Goal: Task Accomplishment & Management: Manage account settings

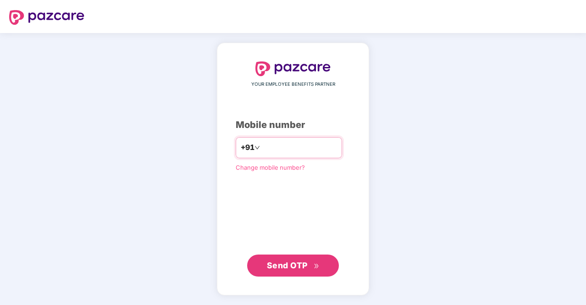
click at [302, 144] on input "number" at bounding box center [299, 147] width 75 height 15
type input "**********"
click at [306, 267] on span "Send OTP" at bounding box center [287, 265] width 41 height 10
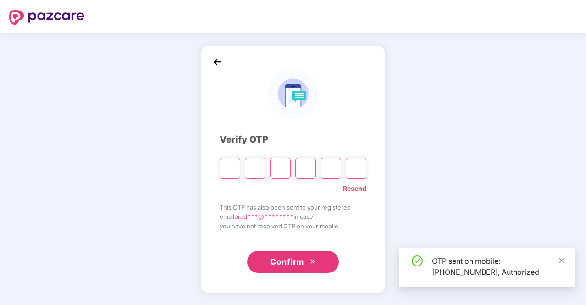
click at [224, 173] on input "Please enter verification code. Digit 1" at bounding box center [229, 168] width 21 height 21
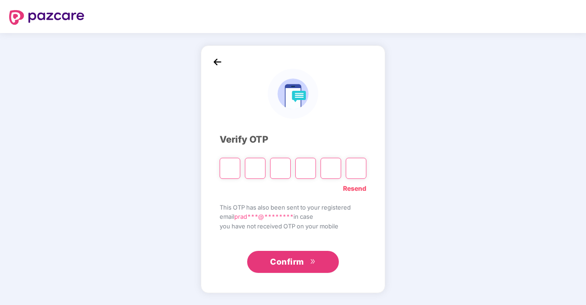
type input "*"
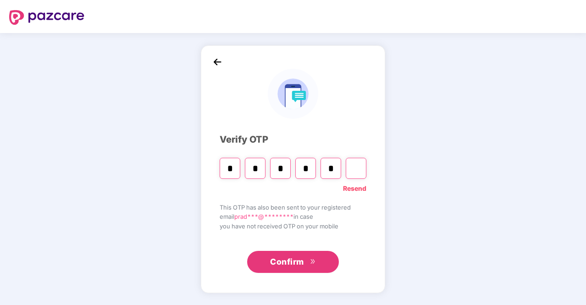
type input "*"
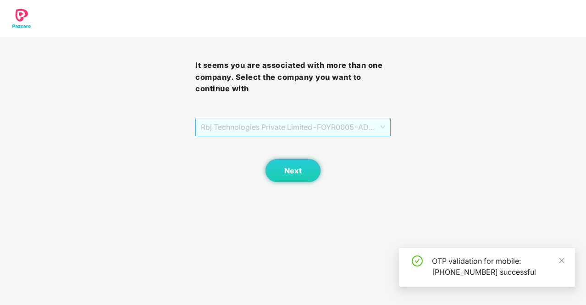
click at [334, 123] on span "Rbj Technologies Private Limited - FOYR0005 - ADMIN" at bounding box center [293, 126] width 184 height 17
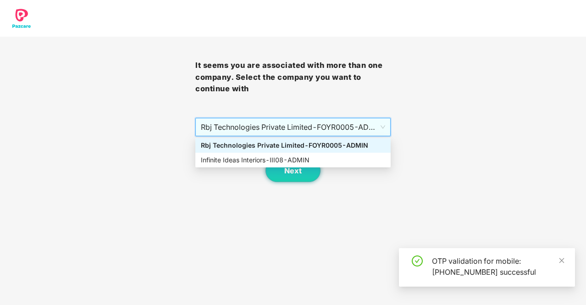
click at [334, 123] on span "Rbj Technologies Private Limited - FOYR0005 - ADMIN" at bounding box center [293, 126] width 184 height 17
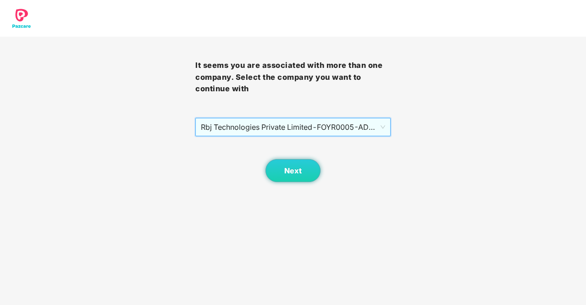
click at [306, 127] on span "Rbj Technologies Private Limited - FOYR0005 - ADMIN" at bounding box center [293, 126] width 184 height 17
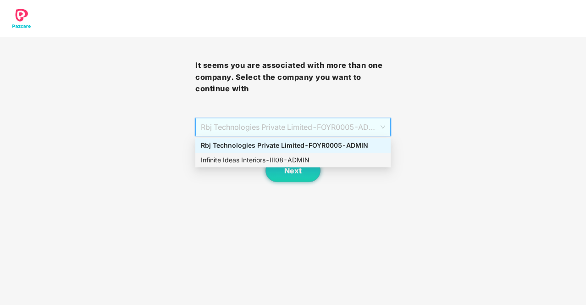
click at [295, 158] on div "Infinite Ideas Interiors - III08 - ADMIN" at bounding box center [293, 160] width 184 height 10
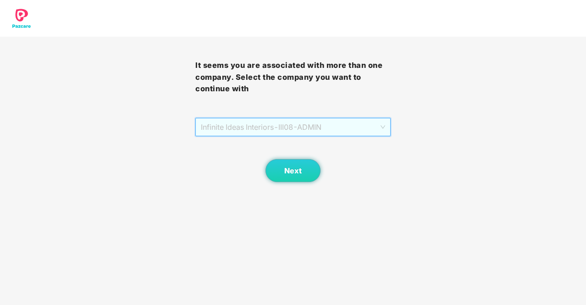
click at [302, 122] on span "Infinite Ideas Interiors - III08 - ADMIN" at bounding box center [293, 126] width 184 height 17
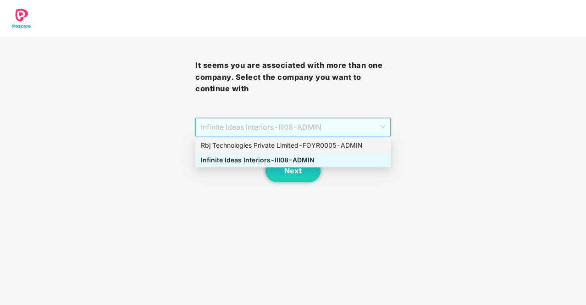
click at [295, 149] on div "Rbj Technologies Private Limited - FOYR0005 - ADMIN" at bounding box center [293, 145] width 184 height 10
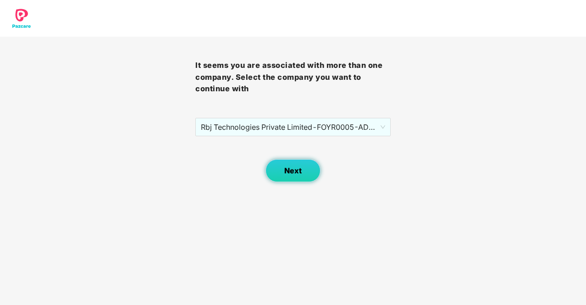
click at [297, 166] on span "Next" at bounding box center [292, 170] width 17 height 9
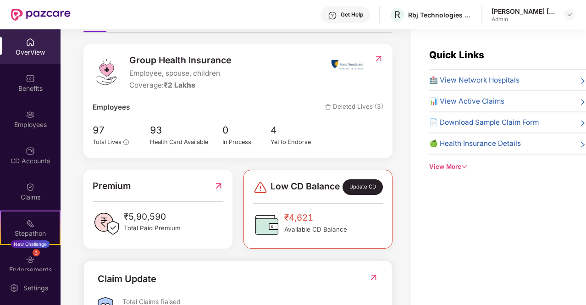
scroll to position [123, 0]
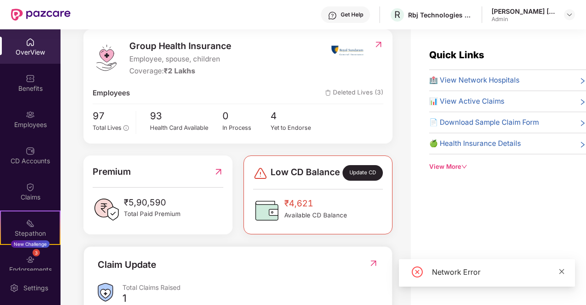
click at [560, 268] on icon "close" at bounding box center [561, 271] width 6 height 6
click at [464, 164] on icon "down" at bounding box center [464, 167] width 6 height 6
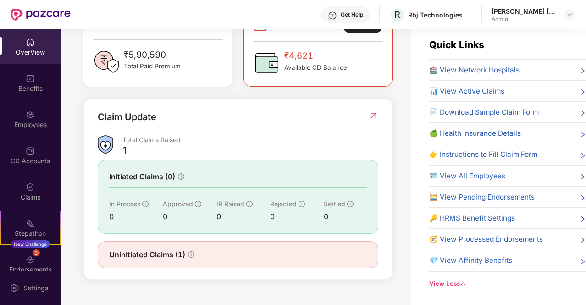
scroll to position [0, 0]
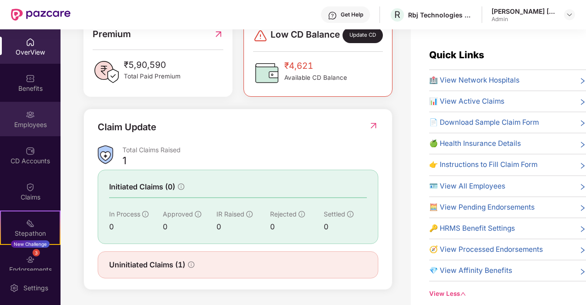
click at [24, 131] on div "Employees" at bounding box center [30, 119] width 60 height 34
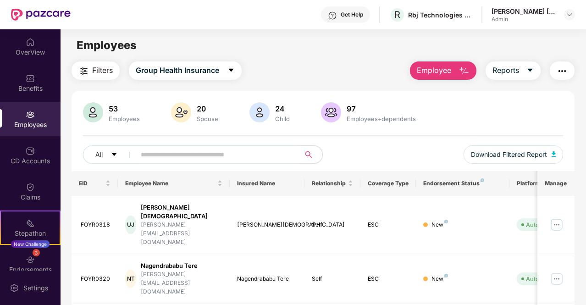
click at [454, 73] on button "Employee" at bounding box center [443, 70] width 66 height 18
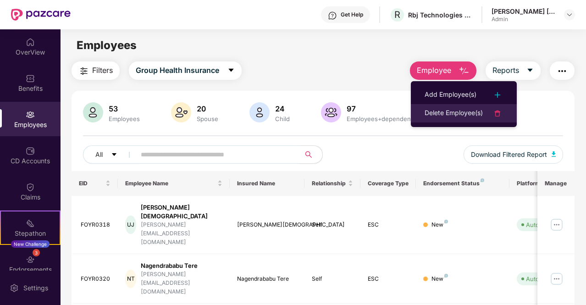
click at [491, 116] on div at bounding box center [492, 113] width 20 height 11
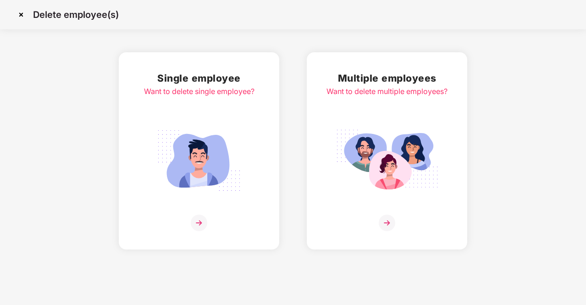
click at [372, 125] on img at bounding box center [386, 160] width 103 height 71
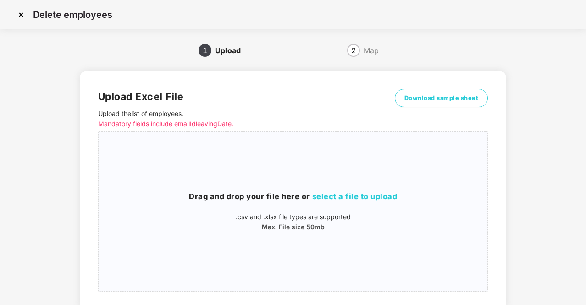
click at [22, 19] on img at bounding box center [21, 14] width 15 height 15
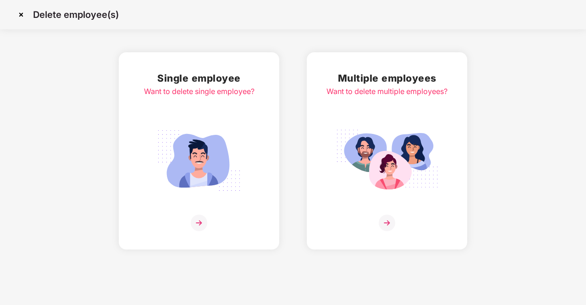
click at [176, 103] on div "Single employee Want to delete single employee?" at bounding box center [199, 151] width 110 height 160
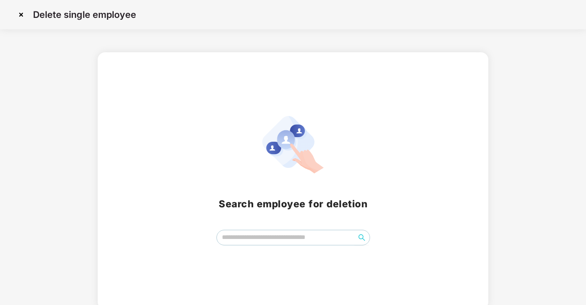
click at [20, 15] on img at bounding box center [21, 14] width 15 height 15
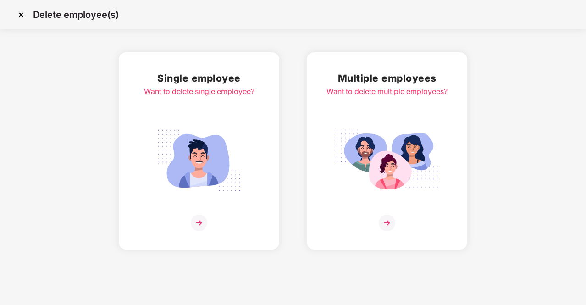
click at [22, 15] on img at bounding box center [21, 14] width 15 height 15
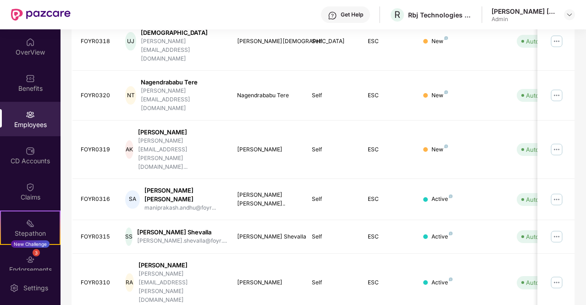
scroll to position [256, 0]
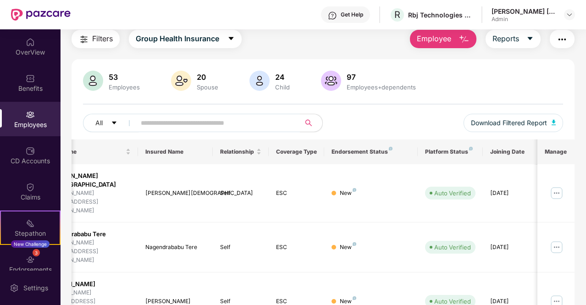
scroll to position [0, 0]
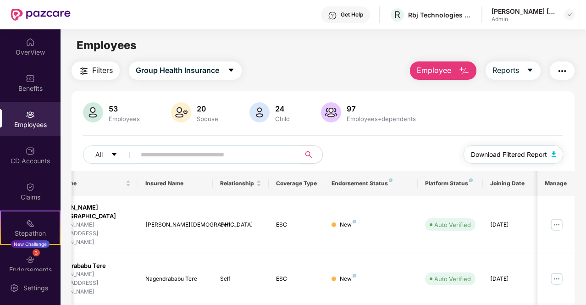
click at [533, 153] on span "Download Filtered Report" at bounding box center [509, 154] width 76 height 10
drag, startPoint x: 69, startPoint y: 108, endPoint x: 74, endPoint y: 111, distance: 6.6
click at [93, 113] on img at bounding box center [93, 112] width 20 height 20
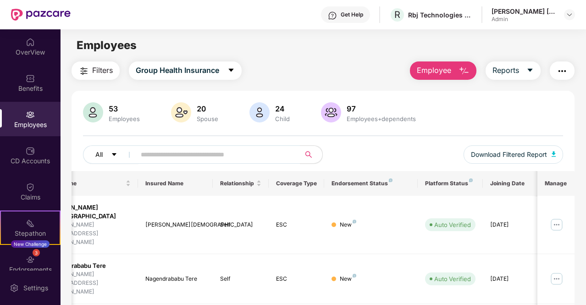
click at [119, 154] on button "All" at bounding box center [111, 154] width 56 height 18
click at [367, 139] on div "53 Employees 20 Spouse 24 Child 97 Employees+dependents All Download Filtered R…" at bounding box center [322, 136] width 503 height 69
click at [520, 76] on button "Reports" at bounding box center [512, 70] width 55 height 18
click at [102, 73] on span "Filters" at bounding box center [102, 70] width 21 height 11
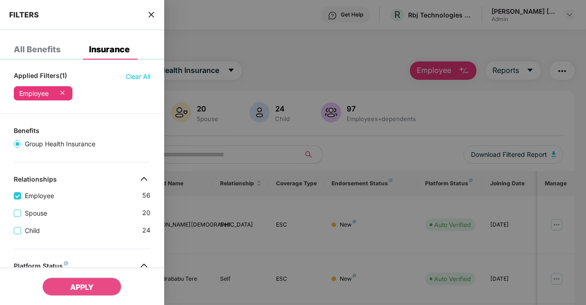
scroll to position [137, 0]
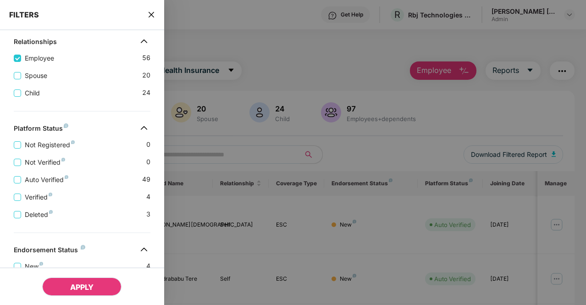
click at [81, 285] on span "APPLY" at bounding box center [81, 286] width 23 height 9
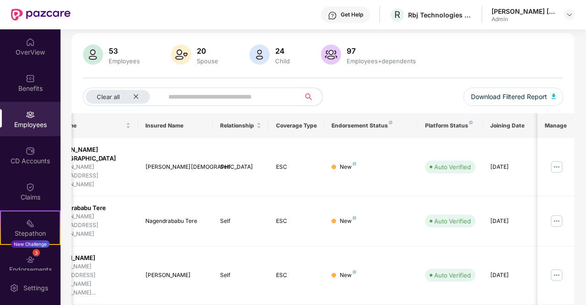
scroll to position [0, 0]
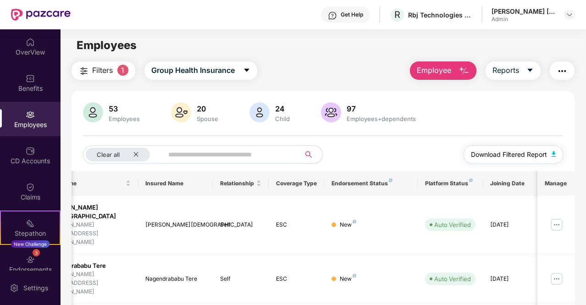
click at [526, 154] on span "Download Filtered Report" at bounding box center [509, 154] width 76 height 10
click at [90, 73] on button "Filters 1" at bounding box center [103, 70] width 64 height 18
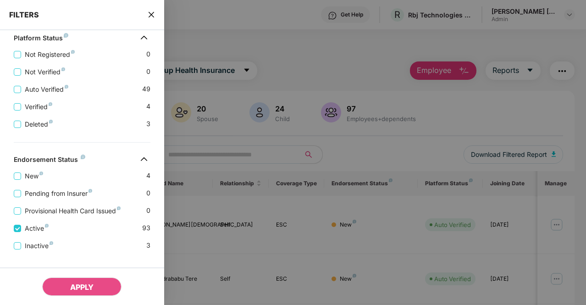
scroll to position [242, 0]
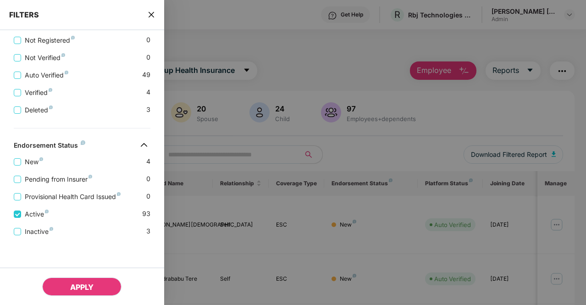
click at [64, 288] on button "APPLY" at bounding box center [81, 286] width 79 height 18
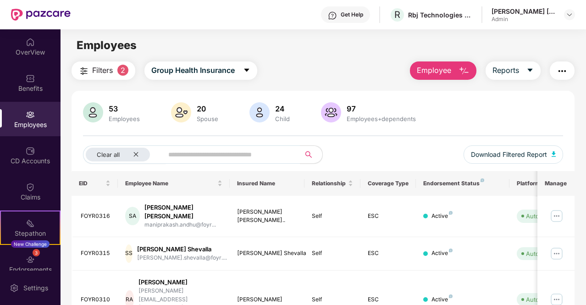
scroll to position [0, 0]
click at [491, 163] on button "Download Filtered Report" at bounding box center [513, 154] width 100 height 18
click at [568, 13] on img at bounding box center [568, 14] width 7 height 7
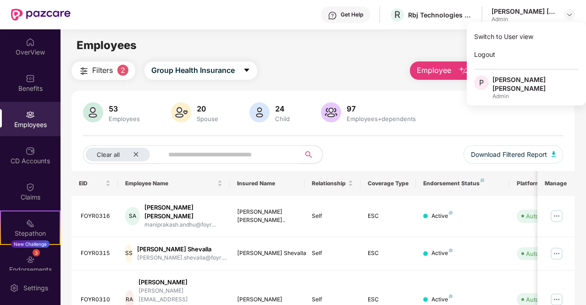
click at [377, 77] on div "Filters 2 Group Health Insurance Employee Reports" at bounding box center [322, 70] width 503 height 18
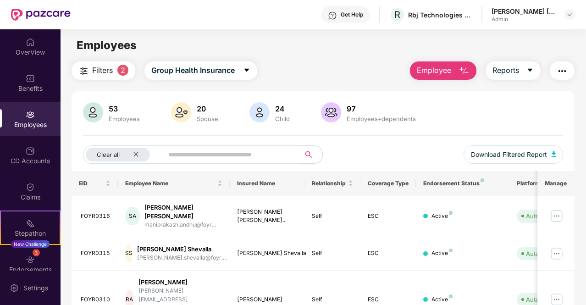
click at [127, 75] on button "Filters 2" at bounding box center [103, 70] width 64 height 18
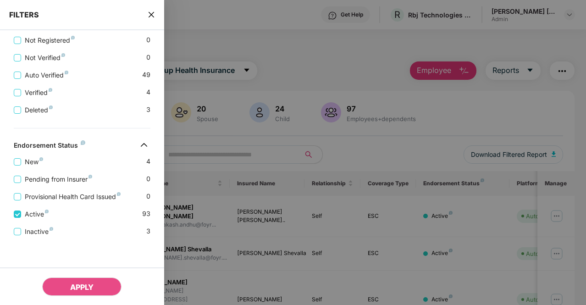
click at [333, 72] on div at bounding box center [293, 152] width 586 height 305
click at [341, 50] on div at bounding box center [293, 152] width 586 height 305
click at [147, 14] on div "FILTERS" at bounding box center [82, 15] width 164 height 30
click at [152, 18] on icon "close" at bounding box center [151, 14] width 7 height 7
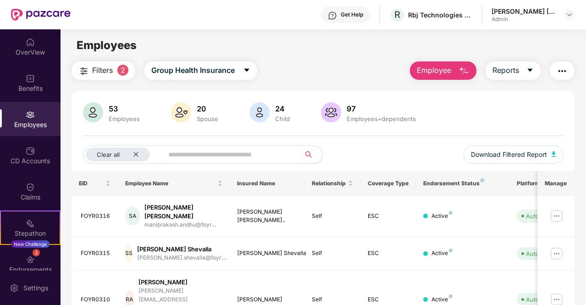
click at [457, 68] on button "Employee" at bounding box center [443, 70] width 66 height 18
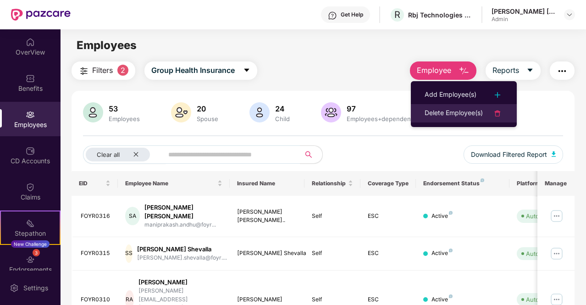
click at [470, 110] on div "Delete Employee(s)" at bounding box center [453, 113] width 58 height 11
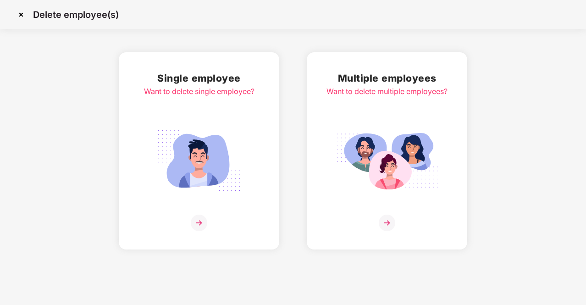
click at [351, 97] on div "Want to delete multiple employees?" at bounding box center [386, 91] width 121 height 11
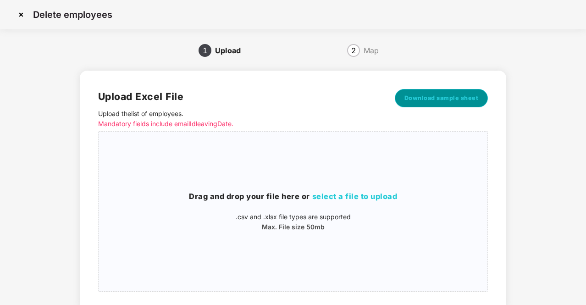
click at [439, 99] on span "Download sample sheet" at bounding box center [441, 97] width 74 height 9
click at [15, 11] on img at bounding box center [21, 14] width 15 height 15
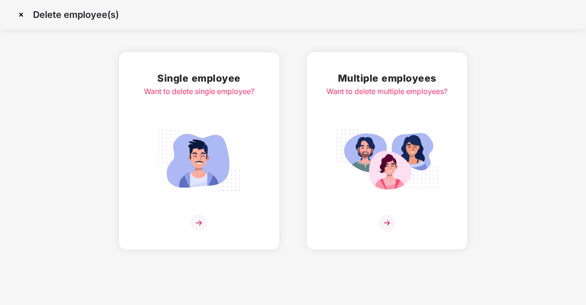
click at [180, 99] on div "Single employee Want to delete single employee?" at bounding box center [199, 151] width 110 height 160
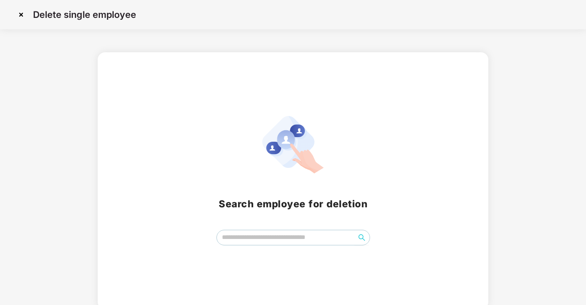
scroll to position [4, 0]
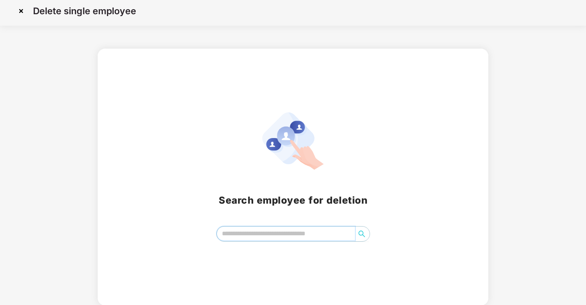
click at [271, 229] on input "search" at bounding box center [286, 233] width 138 height 14
click at [366, 231] on span "search" at bounding box center [361, 233] width 15 height 7
click at [363, 231] on icon "search" at bounding box center [361, 233] width 7 height 7
click at [277, 232] on input "******" at bounding box center [286, 233] width 138 height 14
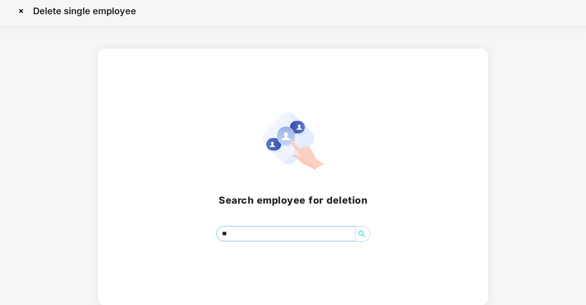
type input "*"
click at [247, 230] on input "search" at bounding box center [286, 233] width 138 height 14
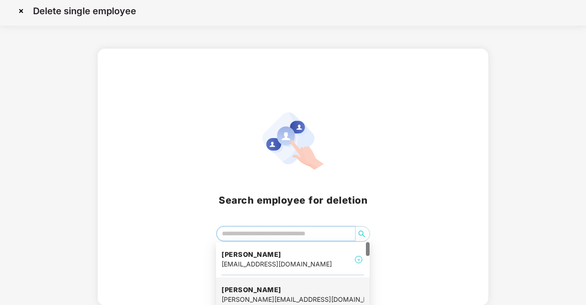
paste input "**********"
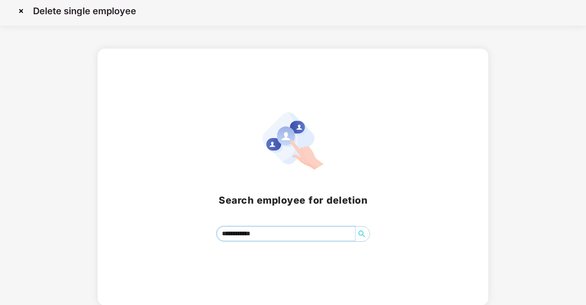
drag, startPoint x: 246, startPoint y: 235, endPoint x: 218, endPoint y: 241, distance: 28.2
click at [218, 241] on div "**********" at bounding box center [293, 177] width 390 height 257
click at [361, 230] on icon "search" at bounding box center [361, 233] width 6 height 6
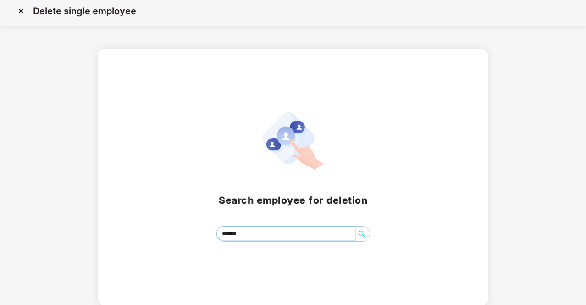
click at [361, 230] on icon "search" at bounding box center [361, 233] width 6 height 6
click at [290, 232] on input "******" at bounding box center [286, 233] width 138 height 14
click at [360, 232] on icon "search" at bounding box center [361, 233] width 7 height 7
drag, startPoint x: 284, startPoint y: 236, endPoint x: 239, endPoint y: 243, distance: 45.5
click at [239, 243] on div "Search employee for deletion Arathi ******" at bounding box center [293, 177] width 390 height 257
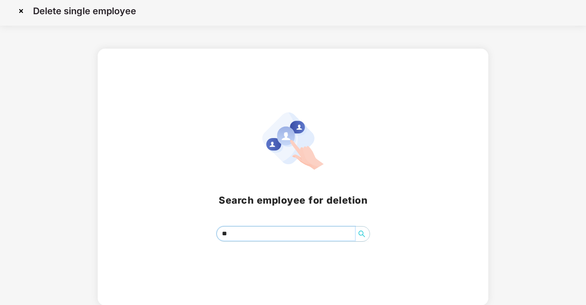
type input "*"
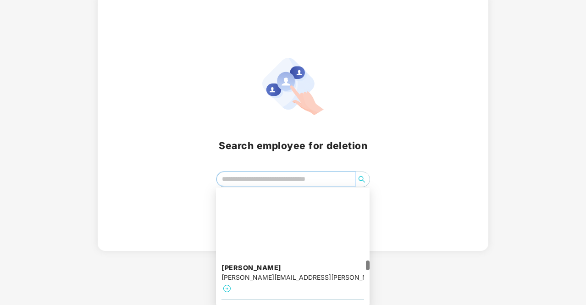
scroll to position [871, 0]
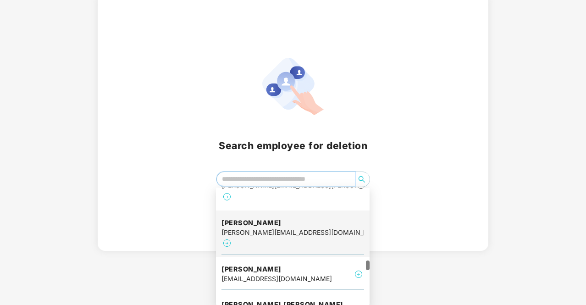
click at [270, 227] on div "prakhar@foyr.com" at bounding box center [292, 232] width 142 height 10
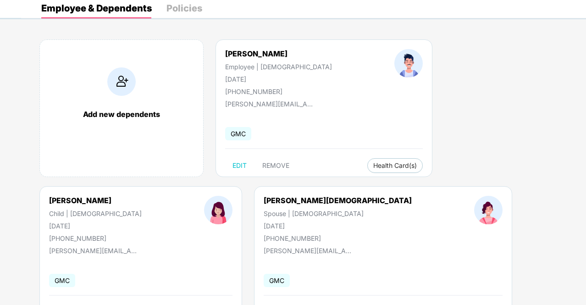
scroll to position [86, 0]
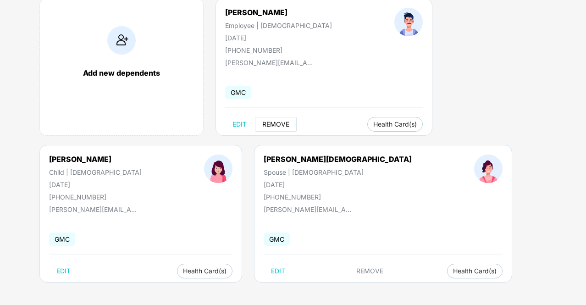
click at [273, 124] on span "REMOVE" at bounding box center [275, 124] width 27 height 7
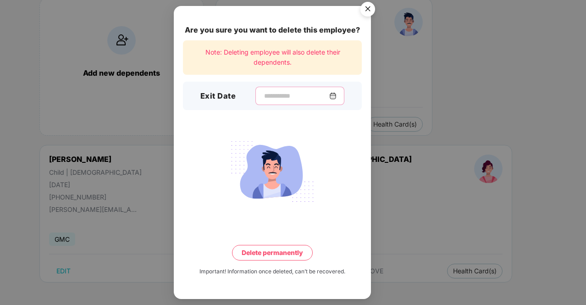
click at [277, 96] on input at bounding box center [296, 96] width 66 height 10
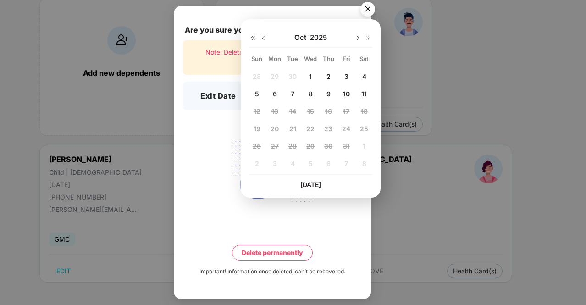
click at [263, 41] on img at bounding box center [263, 37] width 7 height 7
click at [331, 127] on span "25" at bounding box center [328, 129] width 8 height 8
type input "**********"
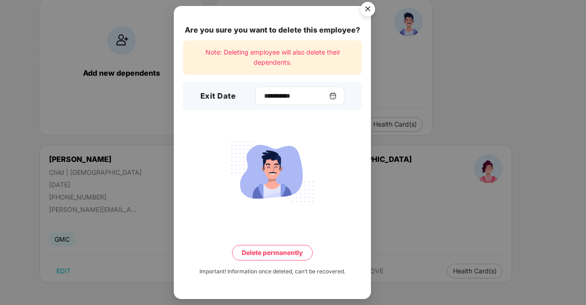
click at [336, 96] on img at bounding box center [332, 95] width 7 height 7
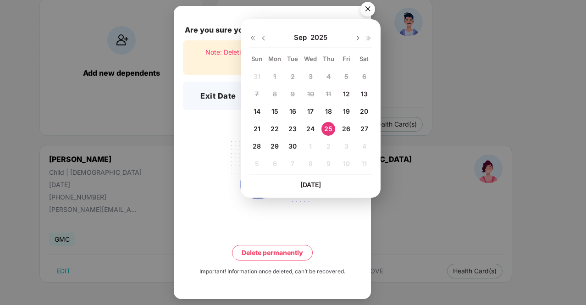
click at [262, 36] on img at bounding box center [263, 37] width 7 height 7
click at [359, 36] on img at bounding box center [357, 37] width 7 height 7
click at [329, 129] on span "25" at bounding box center [328, 129] width 8 height 8
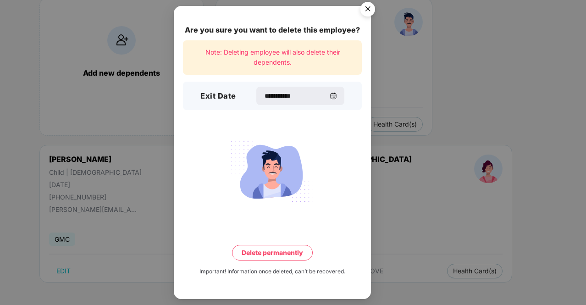
click at [289, 248] on button "Delete permanently" at bounding box center [272, 253] width 81 height 16
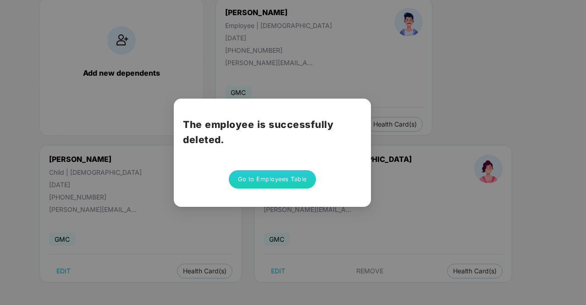
click at [272, 180] on button "Go to Employees Table" at bounding box center [272, 179] width 87 height 18
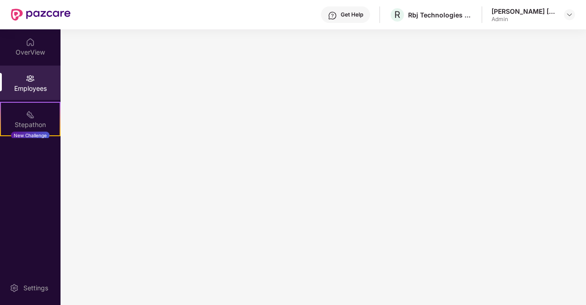
scroll to position [0, 0]
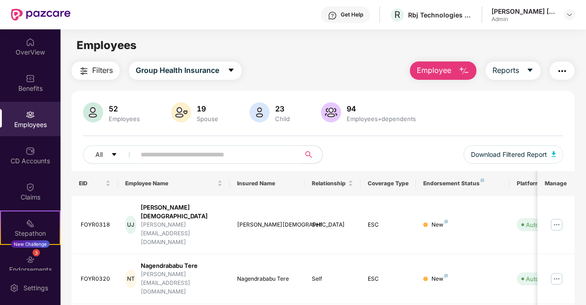
click at [166, 158] on input "text" at bounding box center [214, 155] width 147 height 14
click at [449, 70] on span "Employee" at bounding box center [433, 70] width 34 height 11
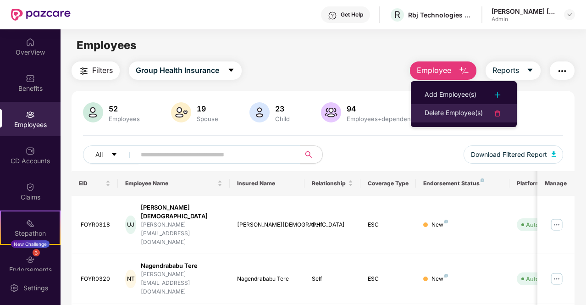
click at [458, 111] on div "Delete Employee(s)" at bounding box center [453, 113] width 58 height 11
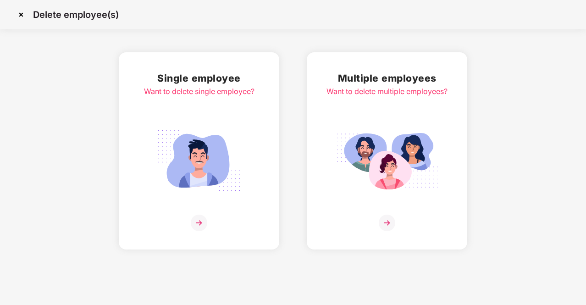
click at [203, 225] on img at bounding box center [199, 222] width 16 height 16
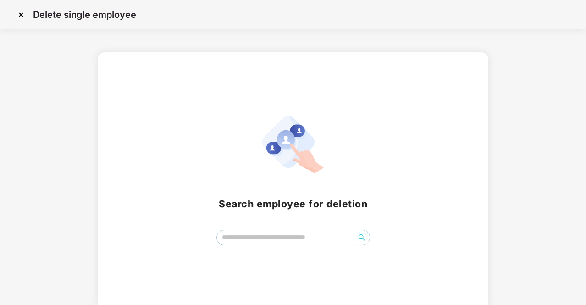
click at [247, 229] on div "Search employee for deletion" at bounding box center [293, 180] width 368 height 129
click at [247, 230] on input "search" at bounding box center [286, 237] width 138 height 14
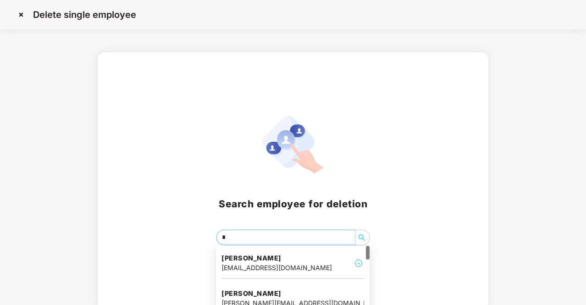
type input "**"
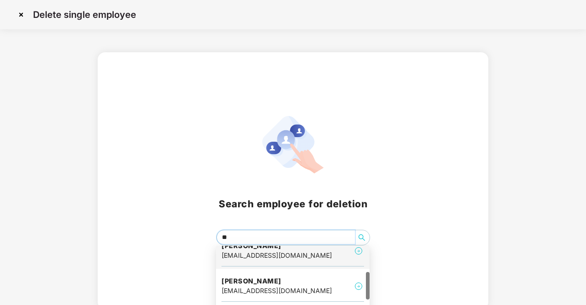
scroll to position [108, 0]
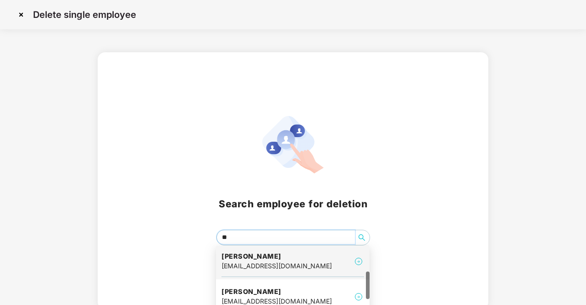
click at [296, 256] on div "Arathi Bomma arathi.bomma@foyr.com" at bounding box center [292, 261] width 142 height 31
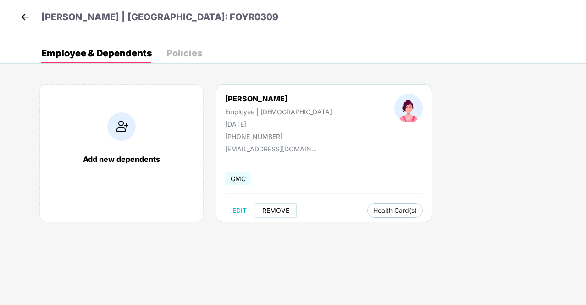
click at [269, 208] on span "REMOVE" at bounding box center [275, 210] width 27 height 7
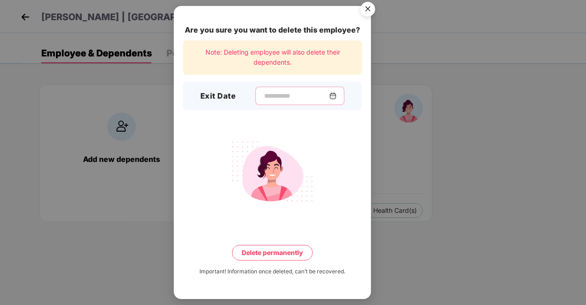
click at [265, 99] on input at bounding box center [296, 96] width 66 height 10
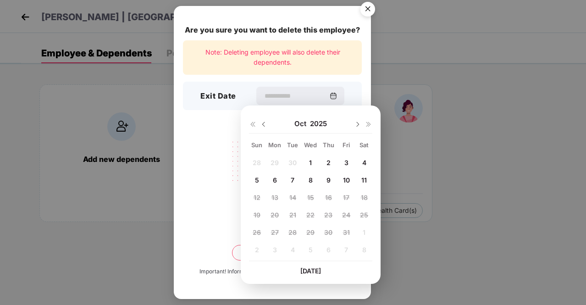
click at [263, 125] on img at bounding box center [263, 124] width 7 height 7
click at [329, 213] on span "25" at bounding box center [328, 215] width 8 height 8
type input "**********"
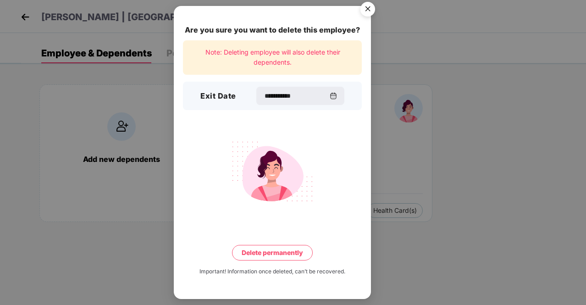
click at [293, 254] on button "Delete permanently" at bounding box center [272, 253] width 81 height 16
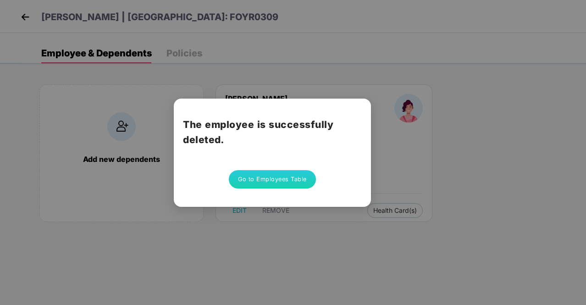
click at [259, 178] on button "Go to Employees Table" at bounding box center [272, 179] width 87 height 18
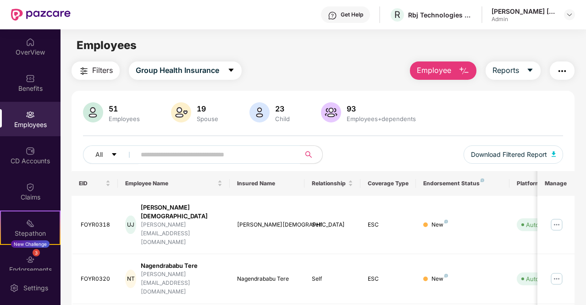
click at [444, 75] on span "Employee" at bounding box center [433, 70] width 34 height 11
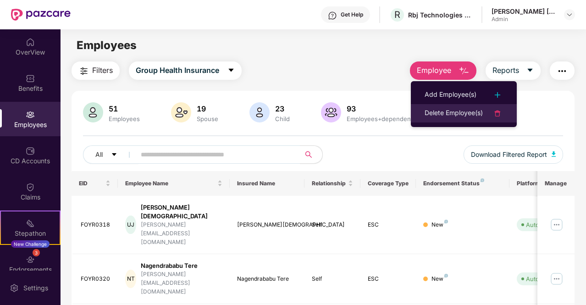
click at [441, 111] on div "Delete Employee(s)" at bounding box center [453, 113] width 58 height 11
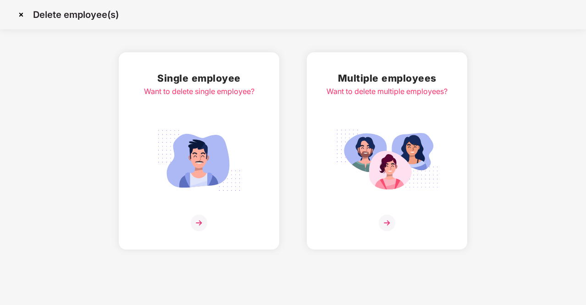
click at [201, 221] on img at bounding box center [199, 222] width 16 height 16
click at [203, 221] on img at bounding box center [199, 222] width 16 height 16
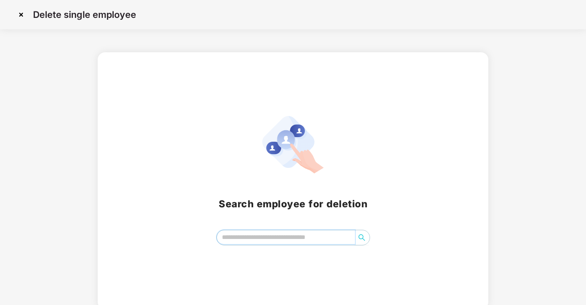
click at [263, 235] on input "search" at bounding box center [286, 237] width 138 height 14
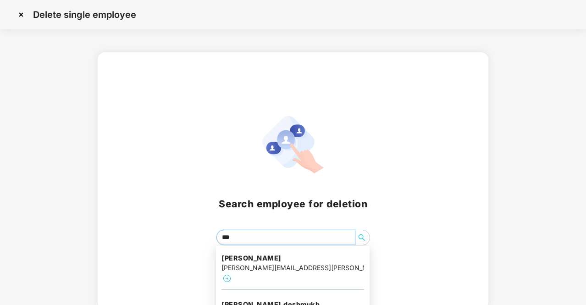
type input "****"
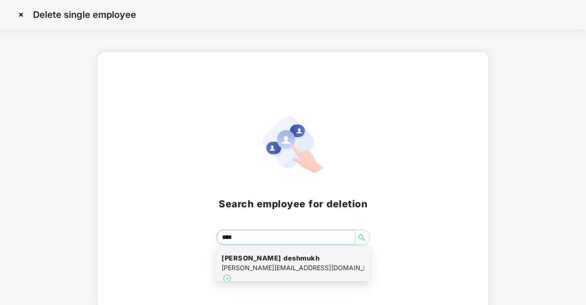
click at [263, 262] on h4 "Shubham Narayanrao deshmukh" at bounding box center [292, 257] width 142 height 9
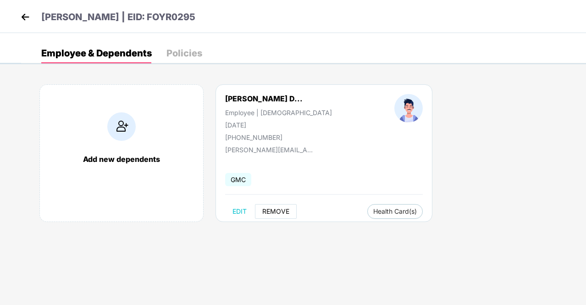
click at [274, 213] on span "REMOVE" at bounding box center [275, 211] width 27 height 7
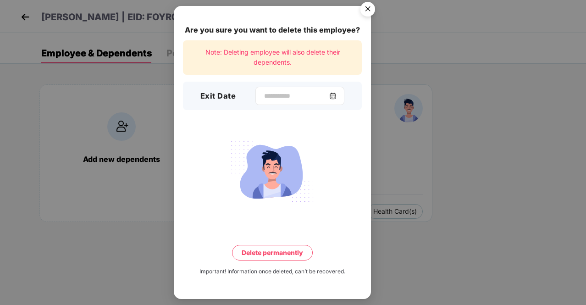
drag, startPoint x: 274, startPoint y: 104, endPoint x: 276, endPoint y: 89, distance: 15.3
click at [276, 89] on div at bounding box center [299, 96] width 89 height 18
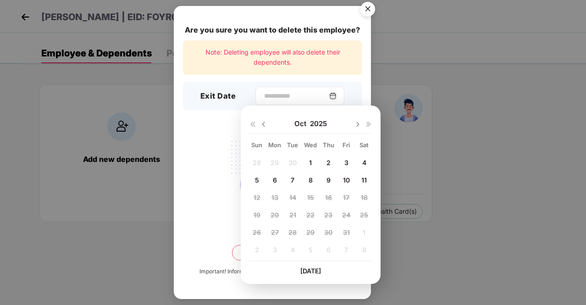
click at [276, 89] on div at bounding box center [299, 96] width 89 height 18
click at [264, 126] on img at bounding box center [263, 124] width 7 height 7
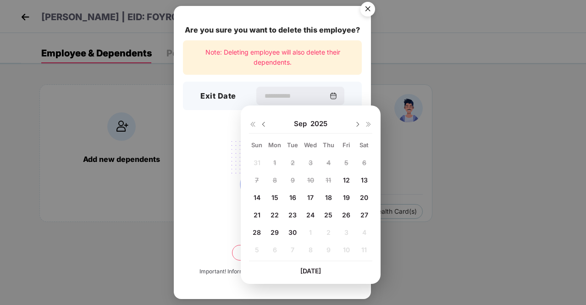
click at [357, 122] on img at bounding box center [357, 124] width 7 height 7
click at [275, 179] on span "6" at bounding box center [275, 180] width 4 height 8
type input "**********"
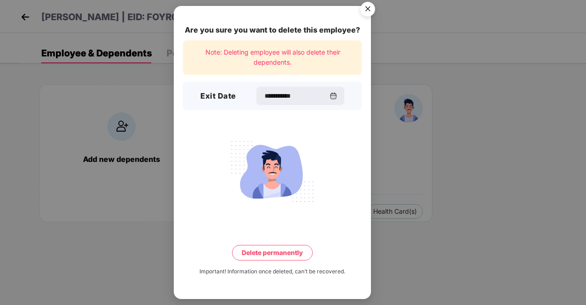
click at [279, 254] on button "Delete permanently" at bounding box center [272, 253] width 81 height 16
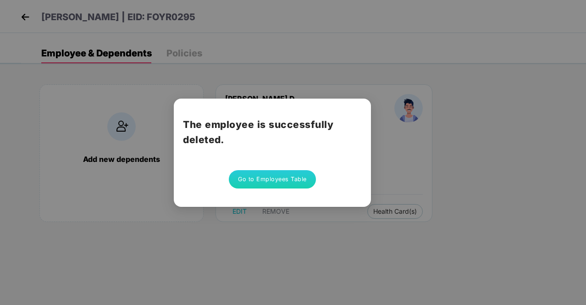
click at [282, 175] on button "Go to Employees Table" at bounding box center [272, 179] width 87 height 18
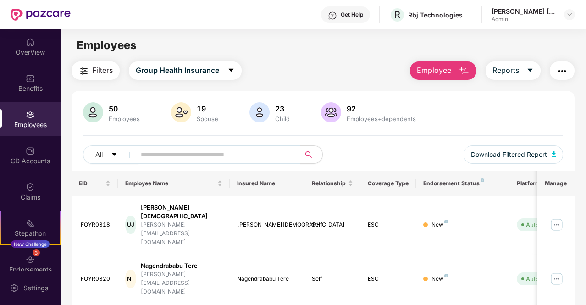
click at [234, 156] on input "text" at bounding box center [214, 155] width 147 height 14
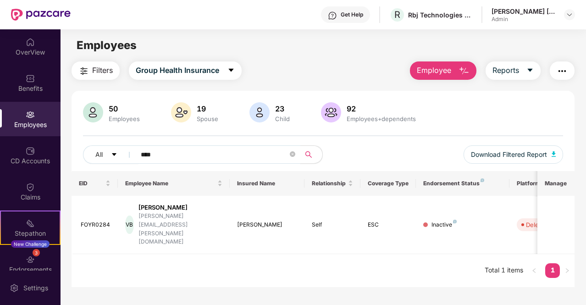
type input "****"
click at [466, 72] on img "button" at bounding box center [463, 71] width 11 height 11
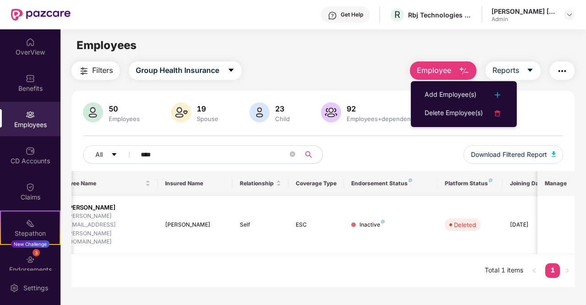
scroll to position [0, 92]
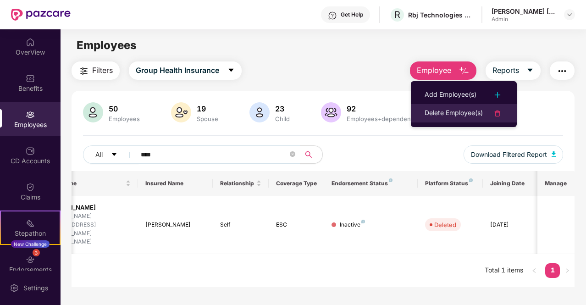
click at [462, 115] on div "Delete Employee(s)" at bounding box center [453, 113] width 58 height 11
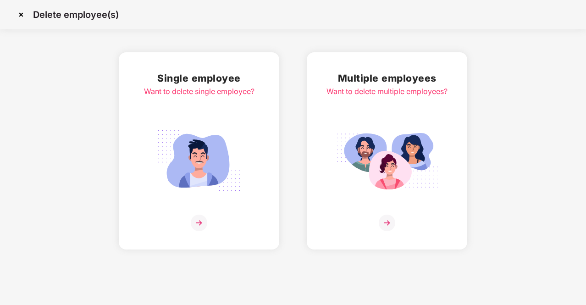
click at [198, 228] on img at bounding box center [199, 222] width 16 height 16
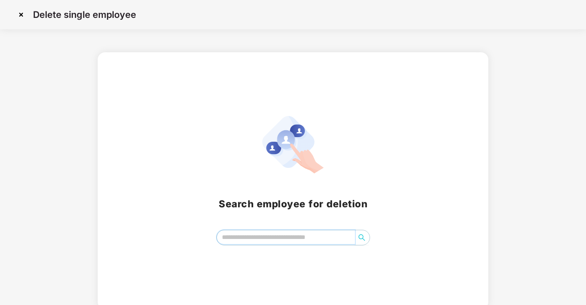
click at [300, 238] on input "search" at bounding box center [286, 237] width 138 height 14
click at [20, 16] on img at bounding box center [21, 14] width 15 height 15
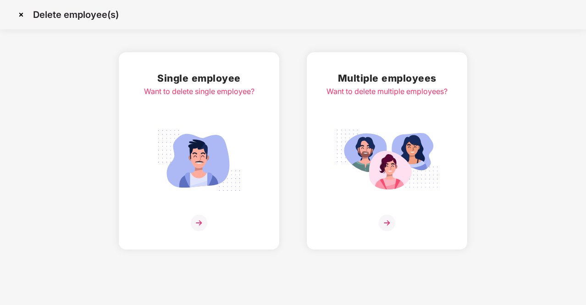
click at [21, 12] on img at bounding box center [21, 14] width 15 height 15
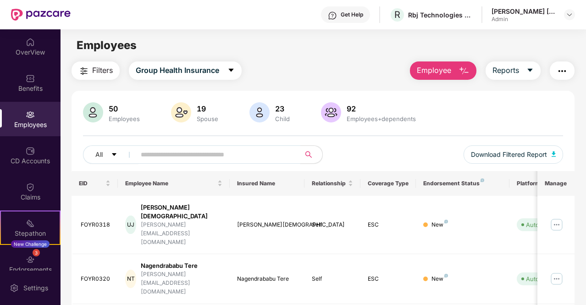
click at [192, 158] on input "text" at bounding box center [214, 155] width 147 height 14
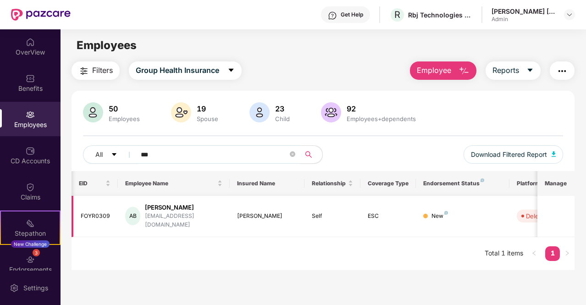
scroll to position [0, 92]
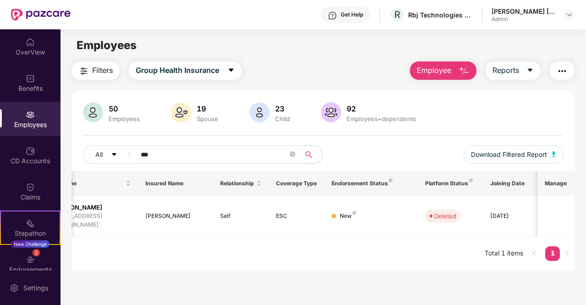
click at [205, 159] on input "***" at bounding box center [214, 155] width 147 height 14
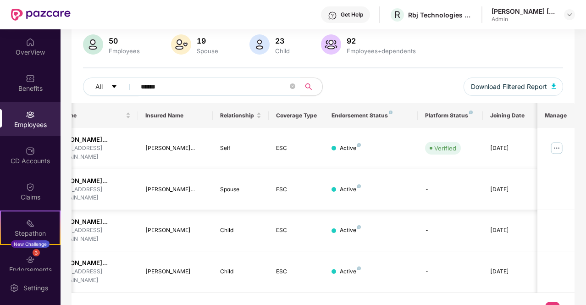
scroll to position [68, 0]
click at [170, 85] on input "******" at bounding box center [214, 86] width 147 height 14
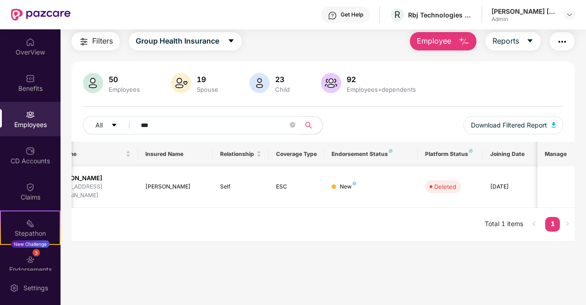
scroll to position [0, 0]
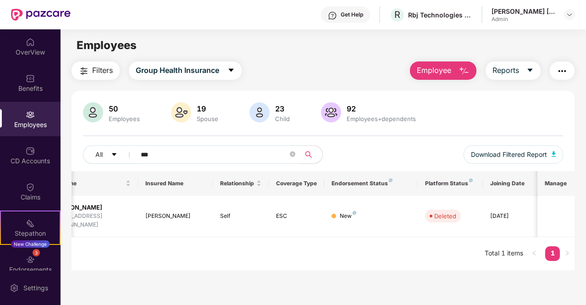
type input "***"
click at [463, 73] on img "button" at bounding box center [463, 71] width 11 height 11
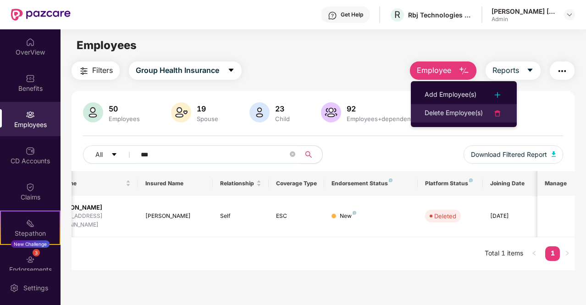
click at [443, 112] on div "Delete Employee(s)" at bounding box center [453, 113] width 58 height 11
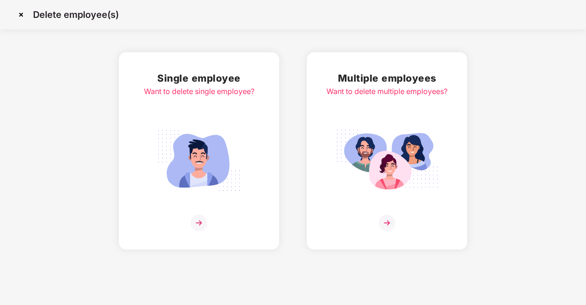
click at [199, 228] on img at bounding box center [199, 222] width 16 height 16
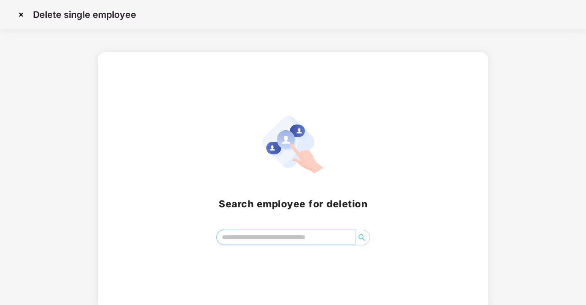
click at [262, 236] on input "search" at bounding box center [286, 237] width 138 height 14
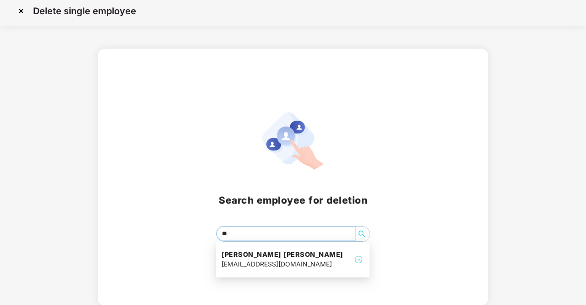
type input "*"
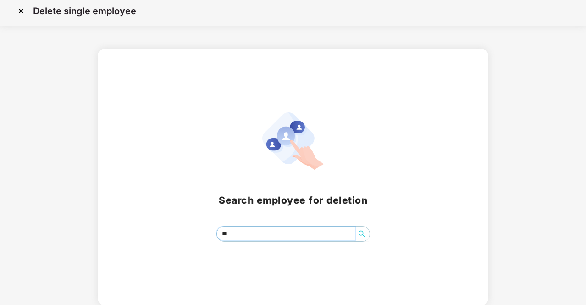
type input "*"
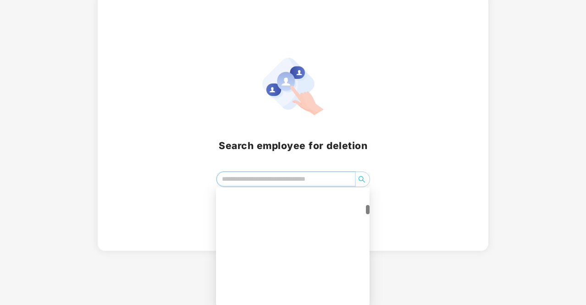
scroll to position [0, 0]
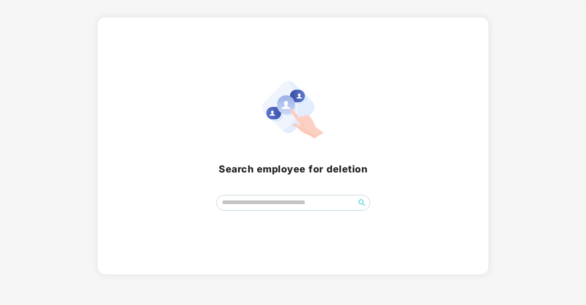
click at [384, 170] on div "Search employee for deletion" at bounding box center [293, 145] width 368 height 129
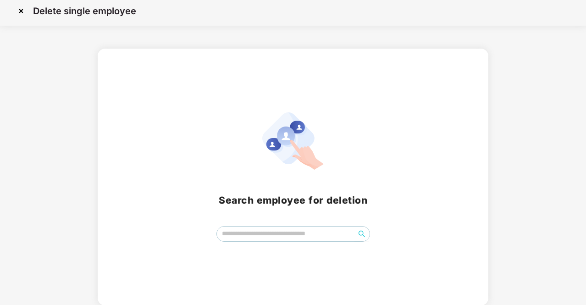
click at [23, 11] on img at bounding box center [21, 11] width 15 height 15
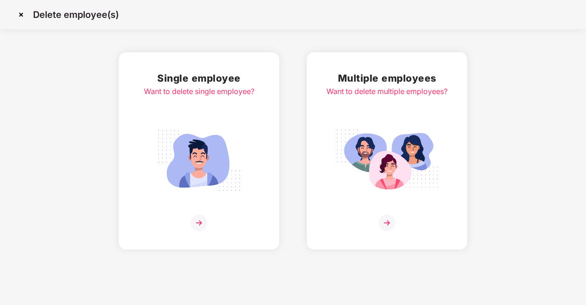
click at [22, 15] on img at bounding box center [21, 14] width 15 height 15
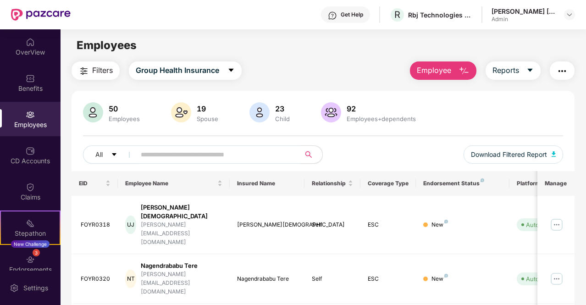
click at [187, 159] on input "text" at bounding box center [214, 155] width 147 height 14
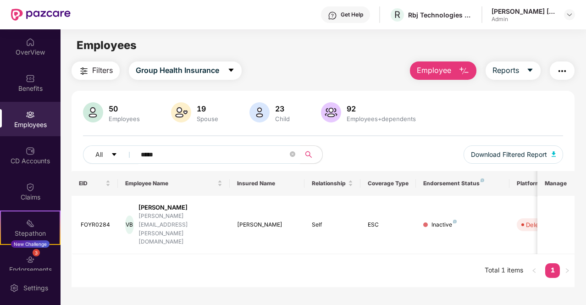
click at [216, 156] on input "*****" at bounding box center [214, 155] width 147 height 14
type input "*****"
click at [31, 114] on img at bounding box center [30, 114] width 9 height 9
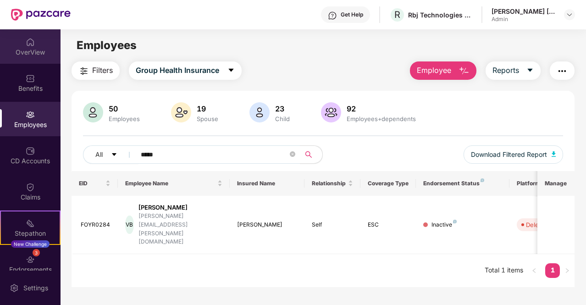
click at [32, 43] on img at bounding box center [30, 42] width 9 height 9
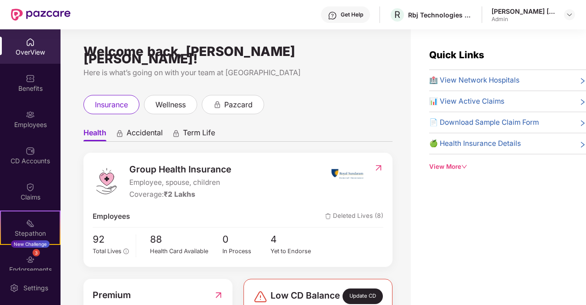
click at [35, 128] on div "Employees" at bounding box center [30, 124] width 60 height 9
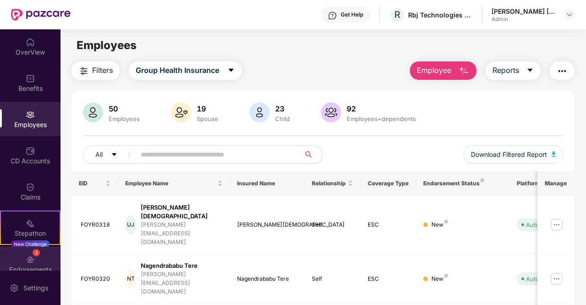
scroll to position [48, 0]
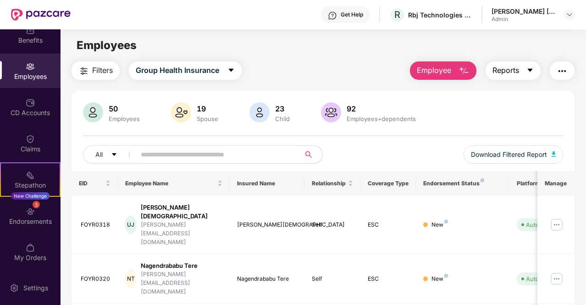
click at [534, 70] on button "Reports" at bounding box center [512, 70] width 55 height 18
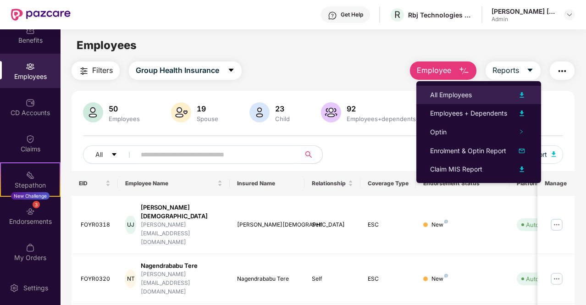
click at [458, 90] on div "All Employees" at bounding box center [451, 95] width 42 height 10
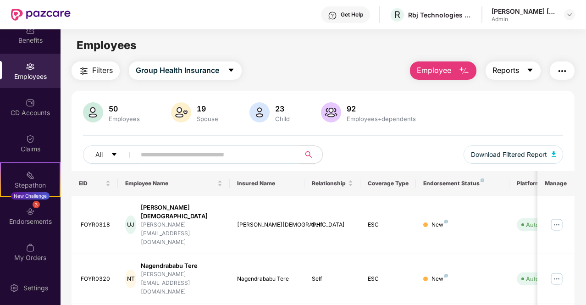
click at [522, 71] on button "Reports" at bounding box center [512, 70] width 55 height 18
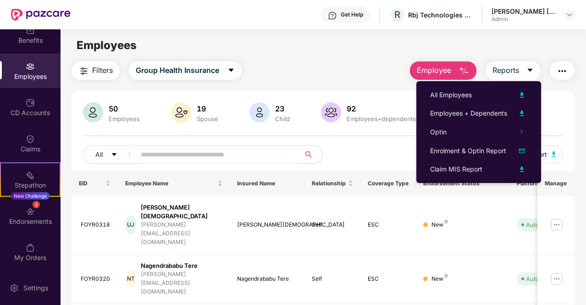
click at [98, 63] on button "Filters" at bounding box center [95, 70] width 48 height 18
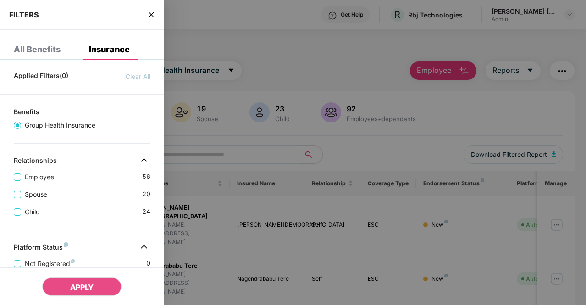
scroll to position [70, 0]
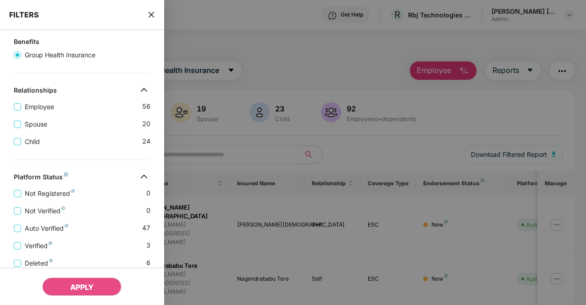
click at [280, 58] on div at bounding box center [293, 152] width 586 height 305
click at [156, 16] on div "FILTERS" at bounding box center [82, 15] width 164 height 30
click at [152, 14] on icon "close" at bounding box center [150, 14] width 5 height 5
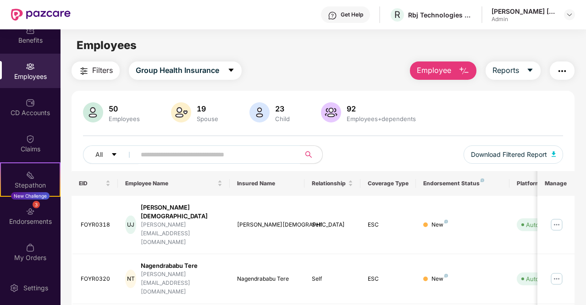
click at [152, 14] on div "Get Help R Rbj Technologies Private Limited [PERSON_NAME] [PERSON_NAME] Admin" at bounding box center [323, 14] width 504 height 29
